Goal: Information Seeking & Learning: Learn about a topic

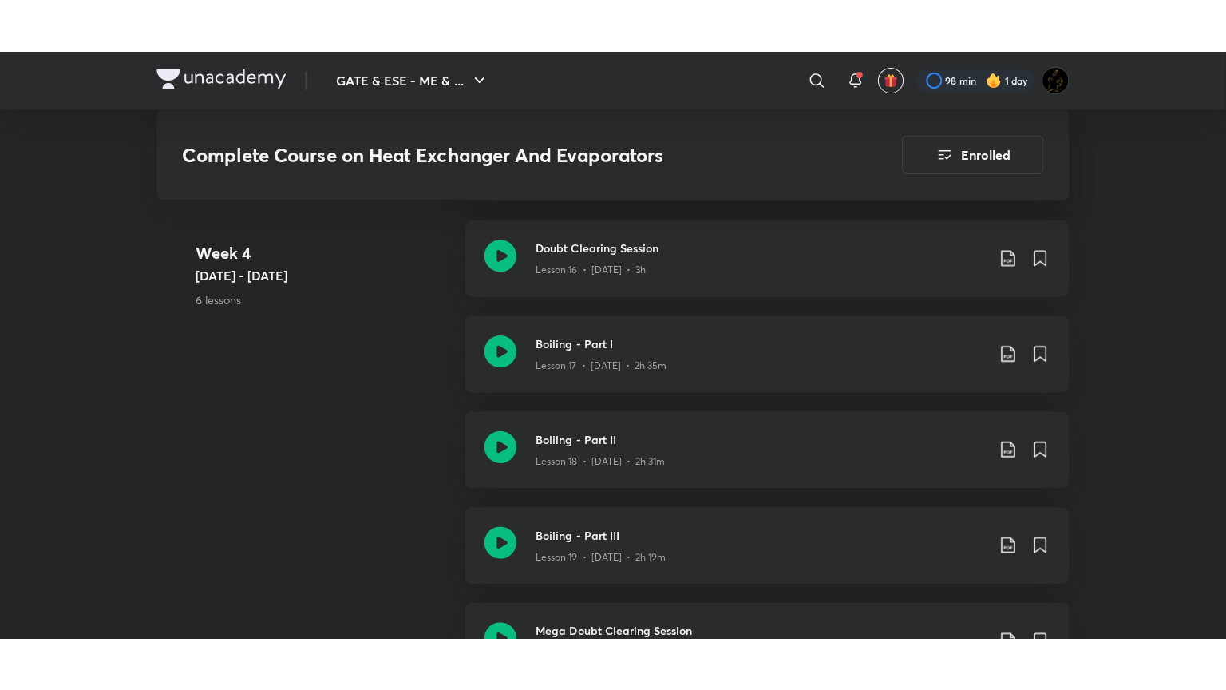
scroll to position [2714, 0]
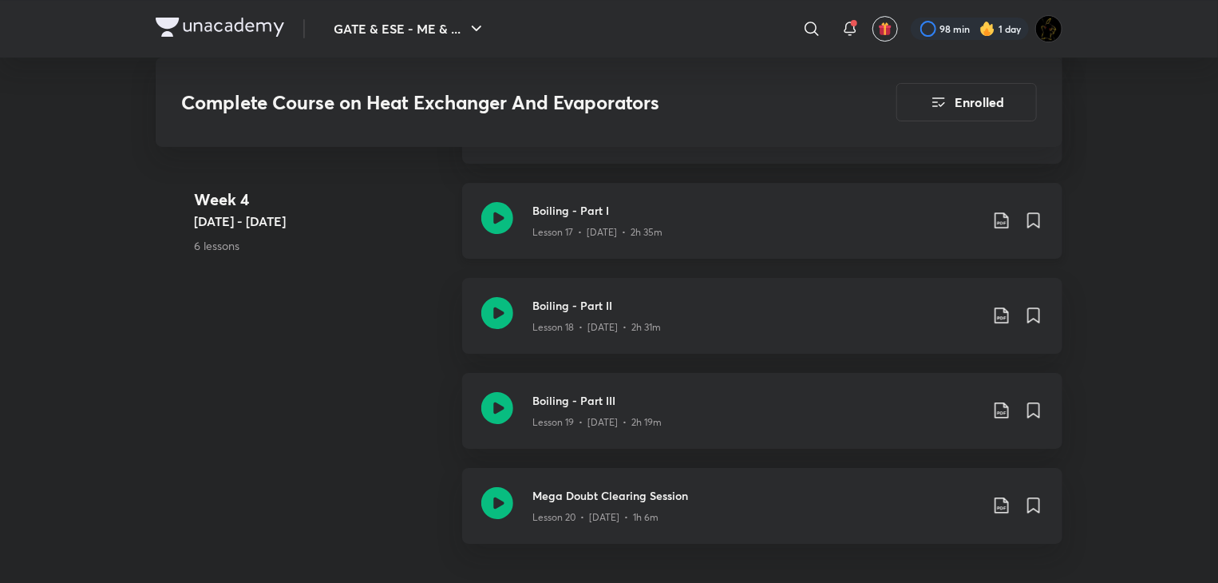
click at [496, 219] on icon at bounding box center [497, 218] width 32 height 32
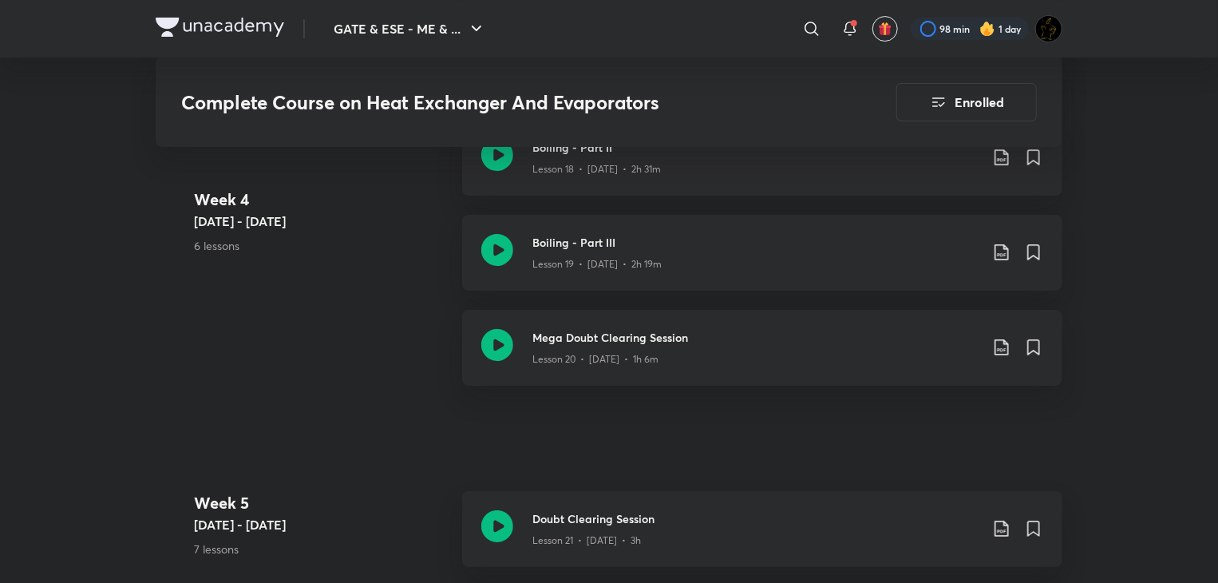
scroll to position [2873, 0]
